Goal: Task Accomplishment & Management: Complete application form

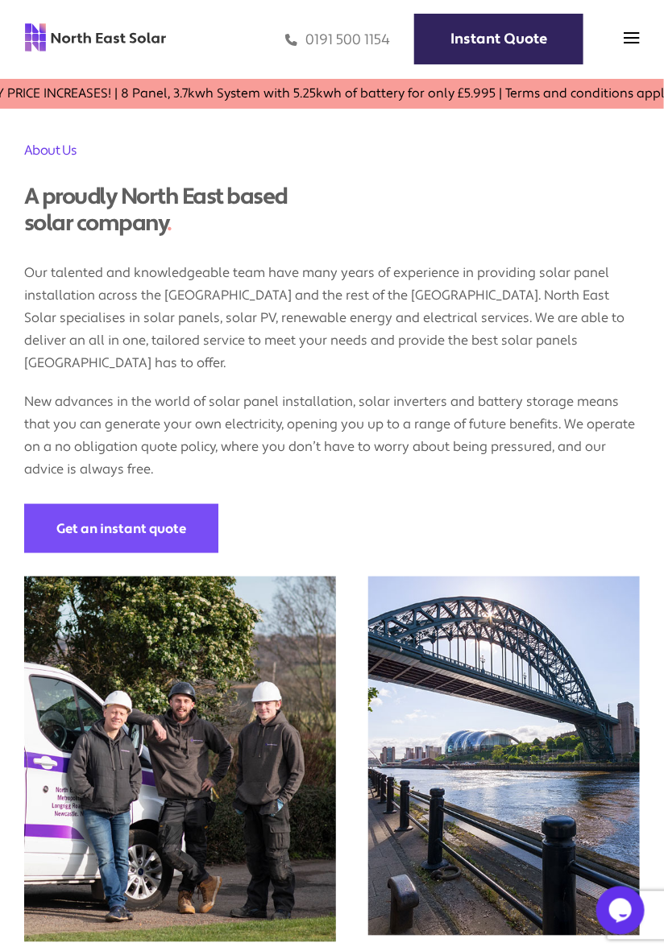
scroll to position [1527, 0]
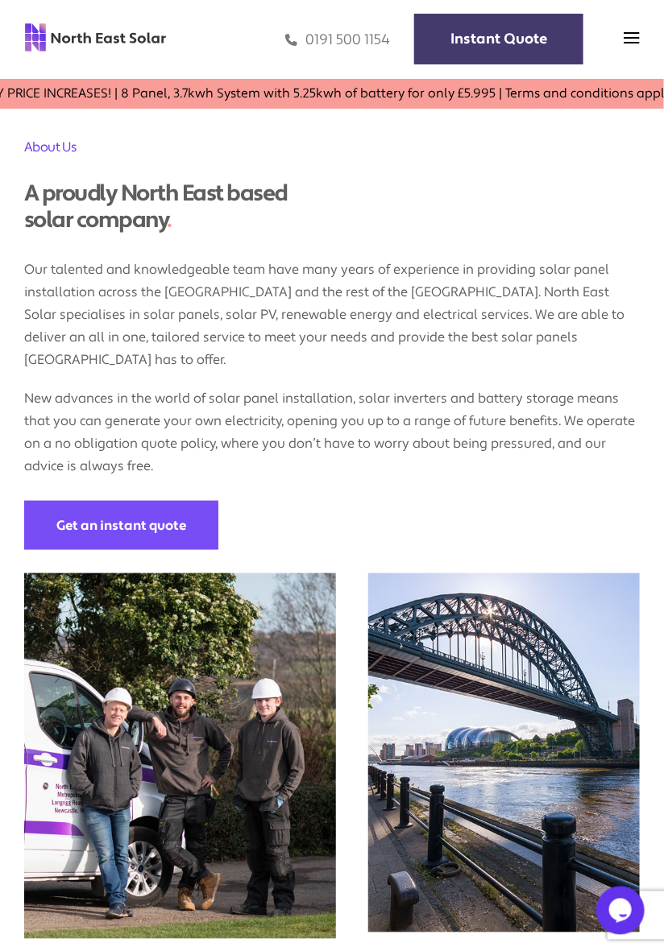
click at [534, 31] on link "Instant Quote" at bounding box center [498, 39] width 169 height 51
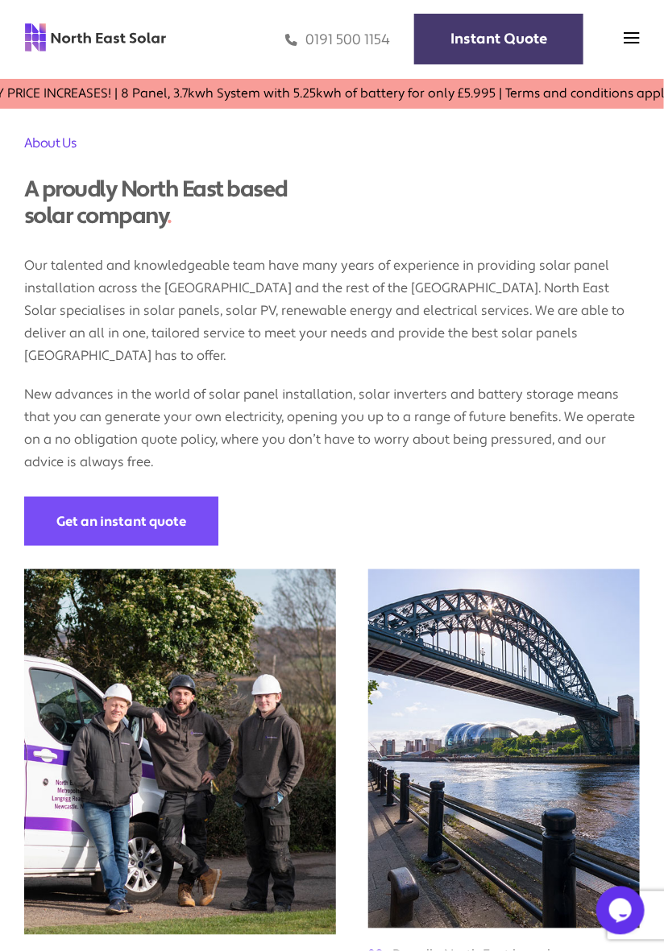
scroll to position [1557, 0]
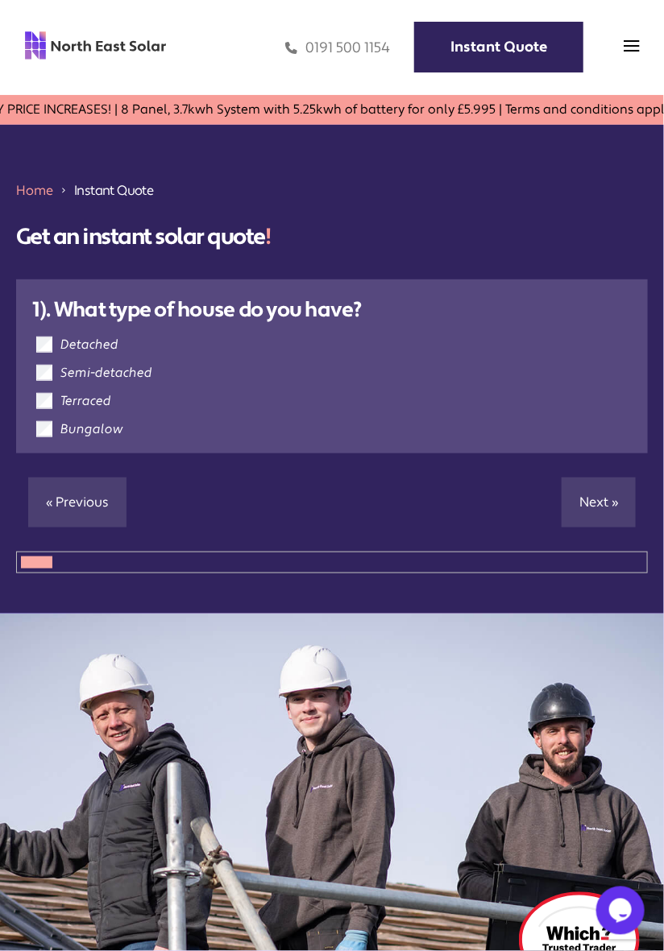
click at [132, 378] on label "Semi-detached" at bounding box center [106, 373] width 92 height 16
click at [600, 490] on link "Next »" at bounding box center [598, 503] width 74 height 50
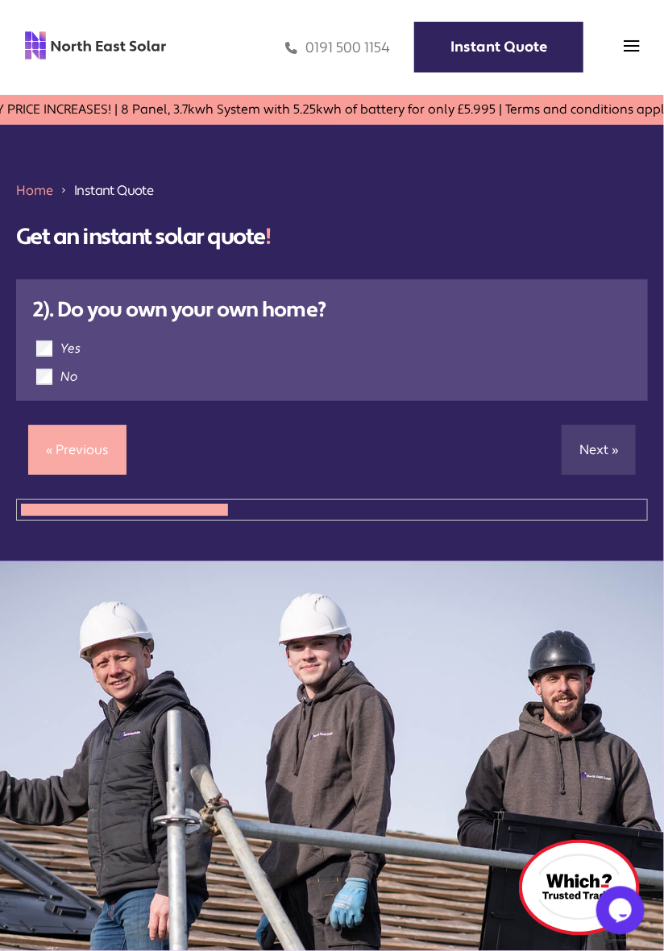
click at [77, 352] on label "Yes" at bounding box center [70, 349] width 20 height 16
click at [598, 453] on link "Next »" at bounding box center [598, 450] width 74 height 50
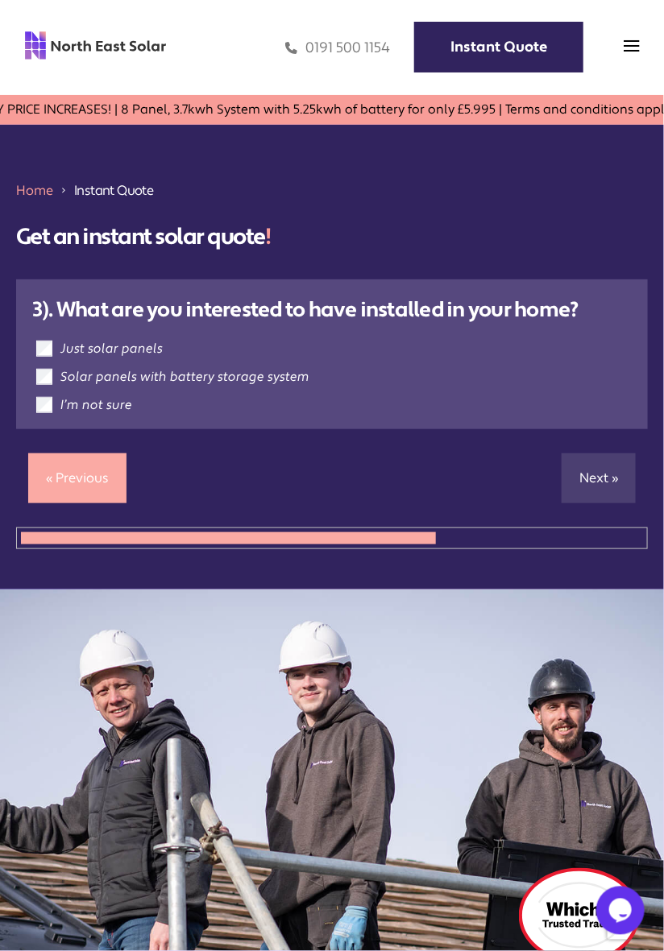
click at [112, 413] on label "I’m not sure" at bounding box center [96, 405] width 72 height 16
click at [601, 474] on link "Next »" at bounding box center [598, 478] width 74 height 50
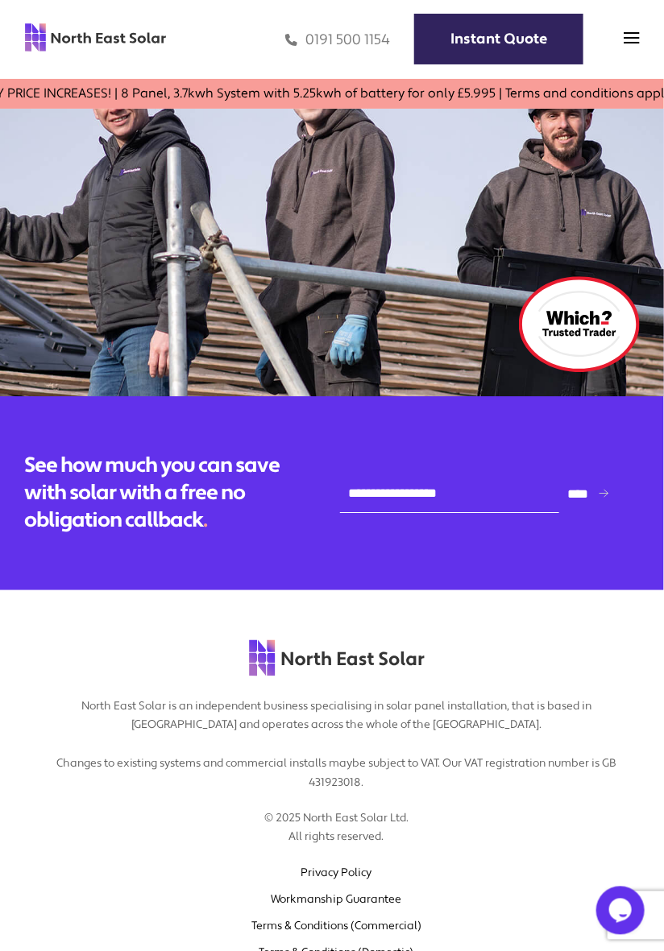
scroll to position [875, 0]
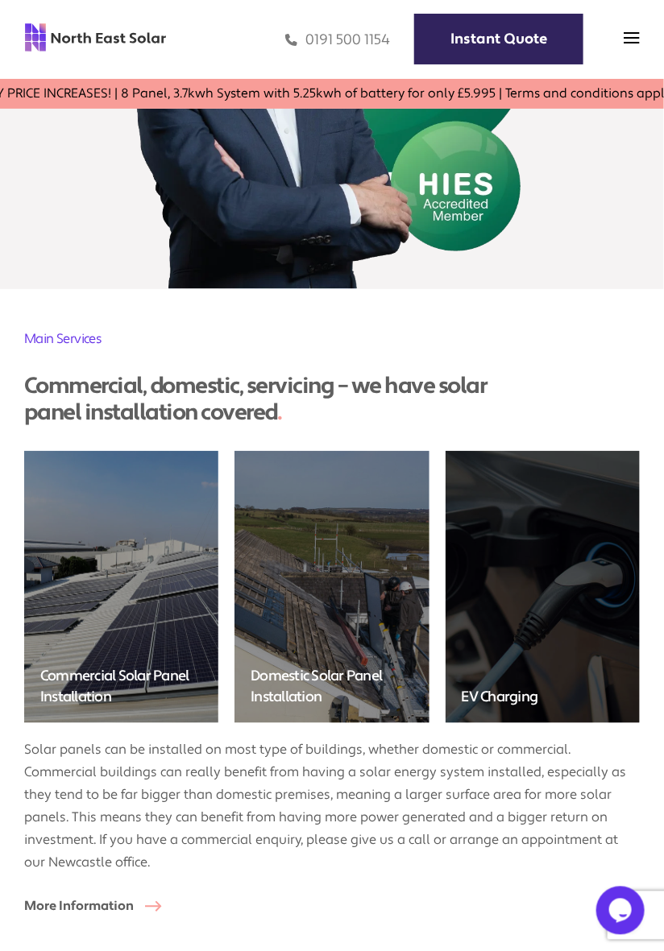
scroll to position [4531, 0]
